Goal: Find specific page/section: Find specific page/section

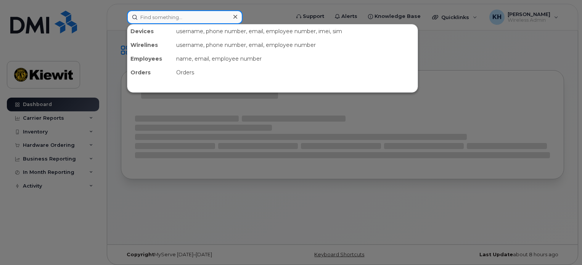
click at [203, 17] on input at bounding box center [185, 17] width 116 height 14
type input "[PERSON_NAME]"
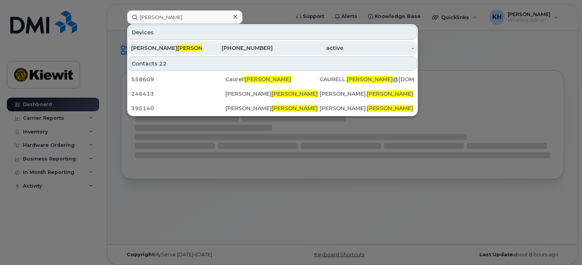
click at [183, 47] on div "Kyle Titus" at bounding box center [166, 48] width 71 height 8
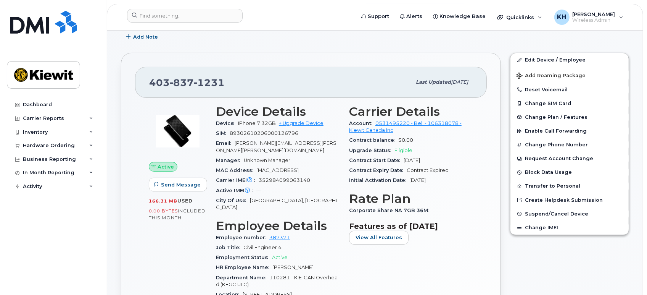
scroll to position [126, 0]
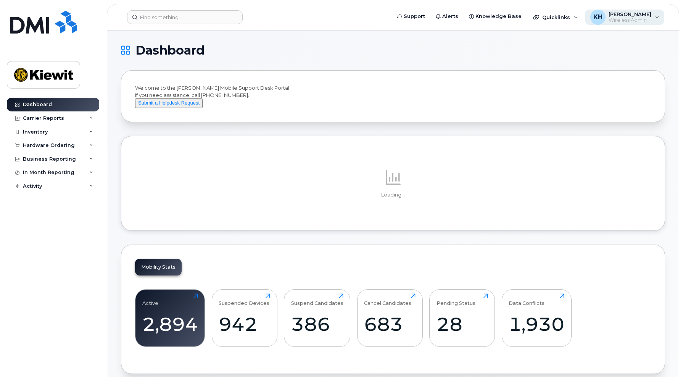
click at [638, 10] on div "KH Kyla Habberfield Wireless Admin" at bounding box center [625, 17] width 80 height 15
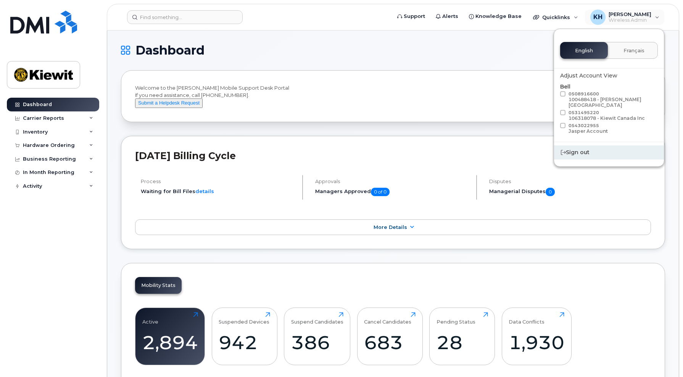
click at [584, 146] on div "Sign out" at bounding box center [609, 152] width 110 height 14
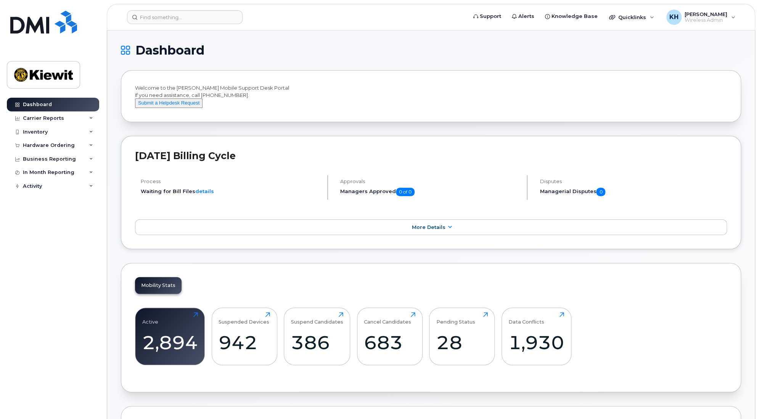
click at [150, 27] on header "Support Alerts Knowledge Base Quicklinks Suspend / Cancel Device Change SIM Car…" at bounding box center [431, 17] width 649 height 27
click at [150, 25] on header "Support Alerts Knowledge Base Quicklinks Suspend / Cancel Device Change SIM Car…" at bounding box center [431, 17] width 649 height 27
click at [150, 19] on input at bounding box center [185, 17] width 116 height 14
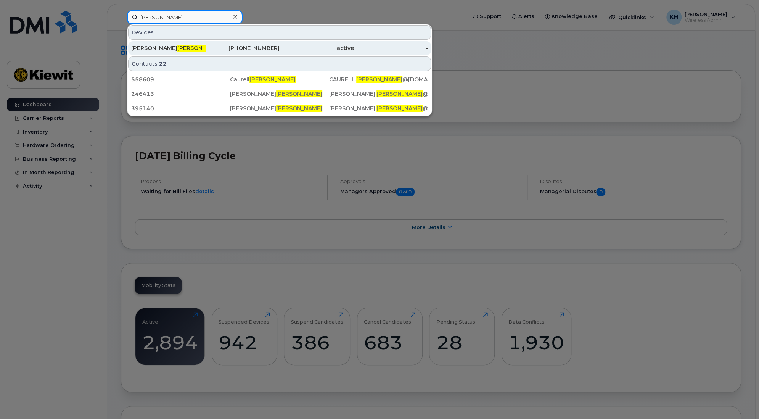
type input "titus"
click at [177, 47] on span "Titus" at bounding box center [200, 48] width 46 height 7
